Goal: Task Accomplishment & Management: Manage account settings

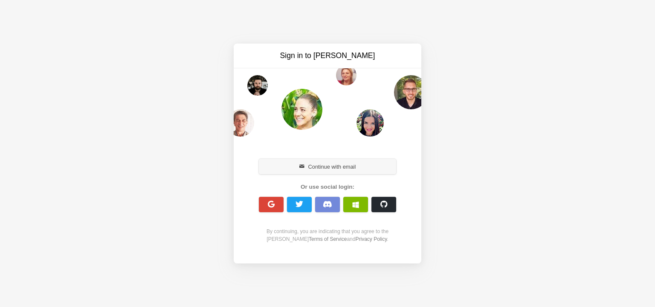
click at [341, 169] on button "Continue with email" at bounding box center [327, 166] width 137 height 15
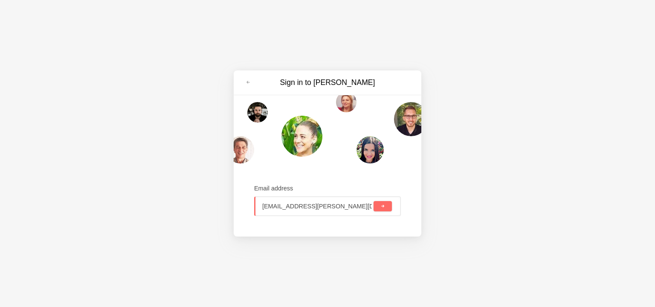
type input "[EMAIL_ADDRESS][PERSON_NAME][DOMAIN_NAME]"
click at [374, 201] on button "submit" at bounding box center [383, 206] width 18 height 10
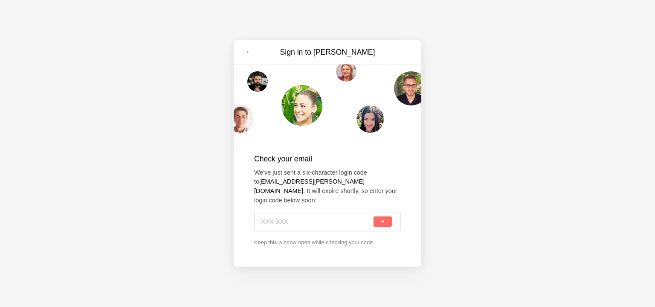
click at [321, 226] on input at bounding box center [317, 221] width 110 height 19
type input "XD1-SFQ"
click at [381, 219] on span "submit" at bounding box center [383, 221] width 5 height 5
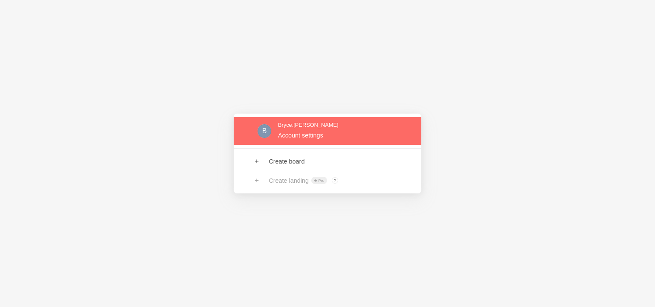
click at [265, 129] on link at bounding box center [328, 131] width 188 height 28
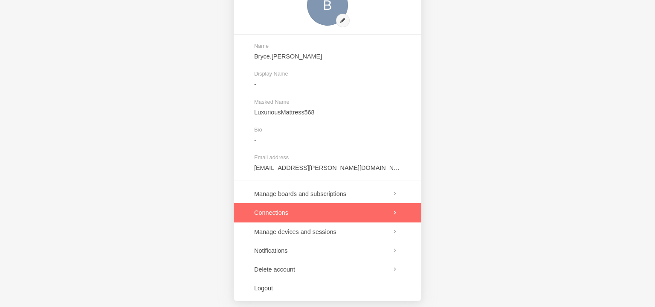
scroll to position [65, 0]
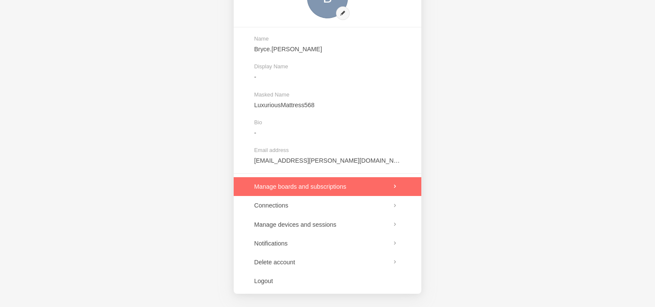
click at [394, 189] on link at bounding box center [328, 186] width 188 height 19
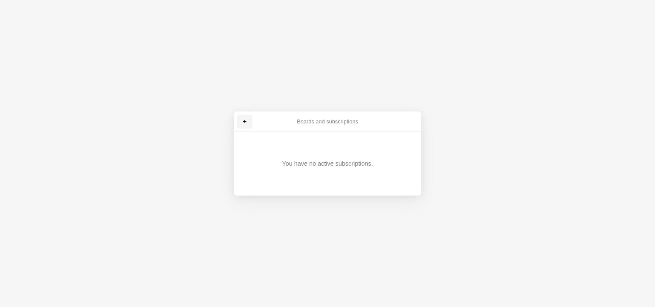
click at [245, 125] on link at bounding box center [244, 122] width 15 height 14
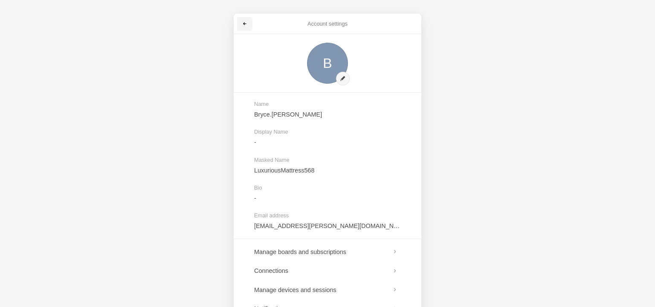
click at [249, 24] on link at bounding box center [244, 24] width 15 height 14
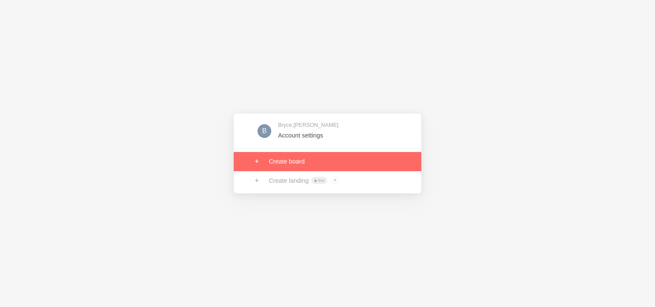
click at [288, 161] on link at bounding box center [328, 161] width 188 height 19
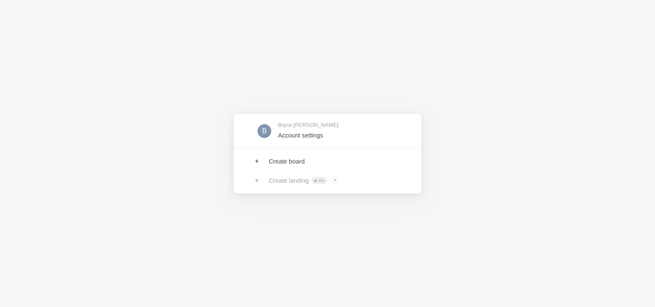
click at [459, 157] on div "B Bryce.cribbs Account settings Create board Create landing Pro ? Board owners …" at bounding box center [327, 153] width 655 height 307
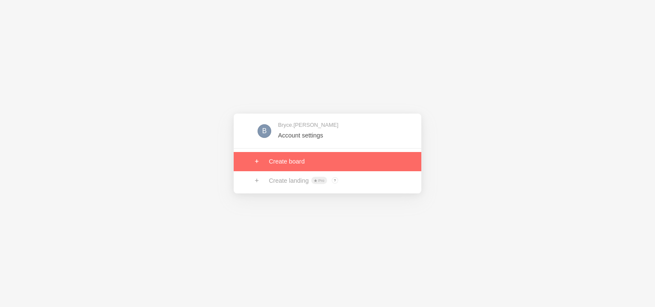
click at [281, 165] on link at bounding box center [328, 161] width 188 height 19
